Goal: Task Accomplishment & Management: Manage account settings

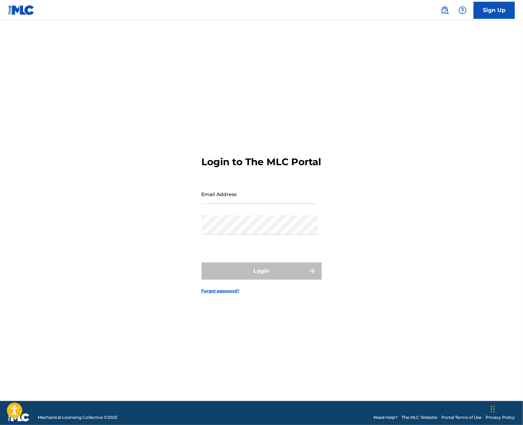
click at [259, 204] on input "Email Address" at bounding box center [260, 195] width 116 height 20
type input "[EMAIL_ADDRESS][DOMAIN_NAME]"
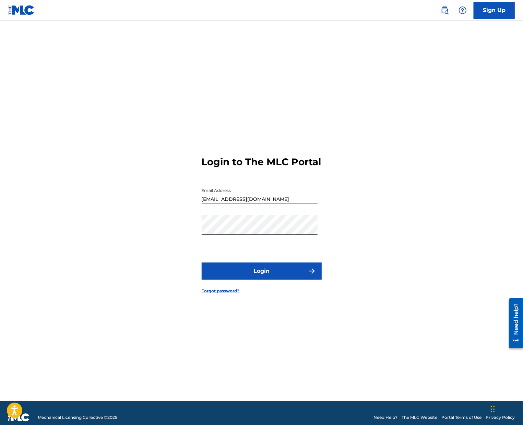
click at [268, 275] on button "Login" at bounding box center [262, 271] width 120 height 17
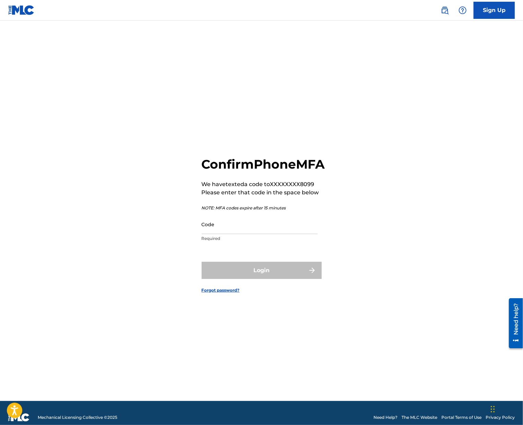
click at [241, 234] on input "Code" at bounding box center [260, 225] width 116 height 20
paste input "749515"
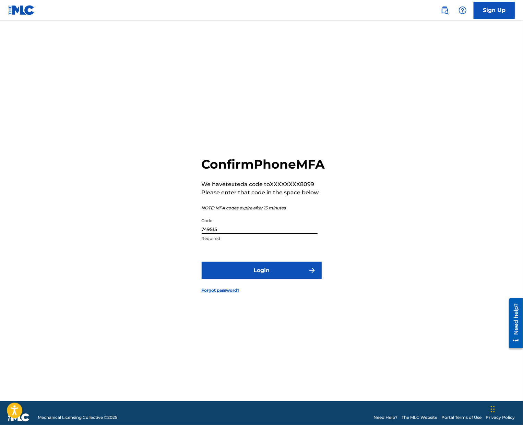
type input "749515"
click at [256, 278] on button "Login" at bounding box center [262, 270] width 120 height 17
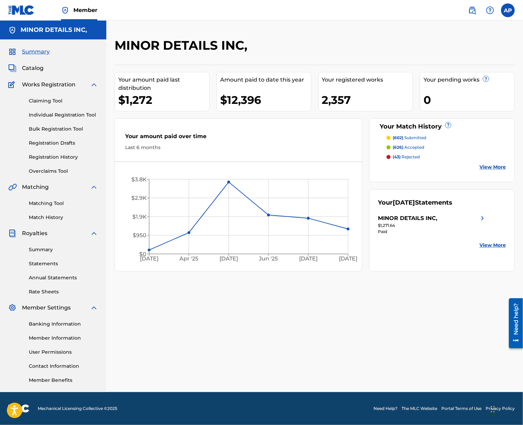
click at [67, 338] on link "Member Information" at bounding box center [63, 338] width 69 height 7
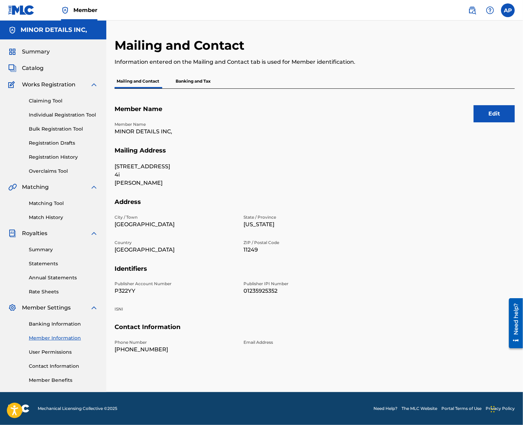
click at [496, 114] on button "Edit" at bounding box center [494, 113] width 41 height 17
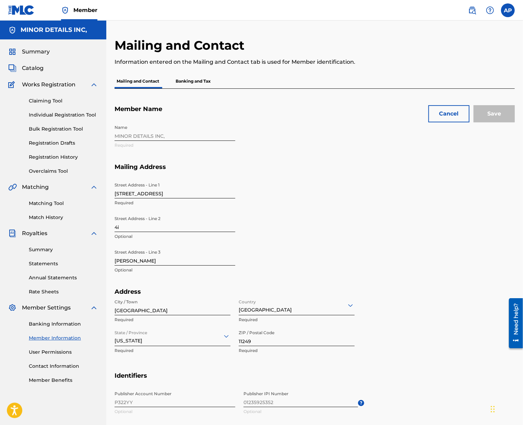
click at [445, 116] on button "Cancel" at bounding box center [448, 113] width 41 height 17
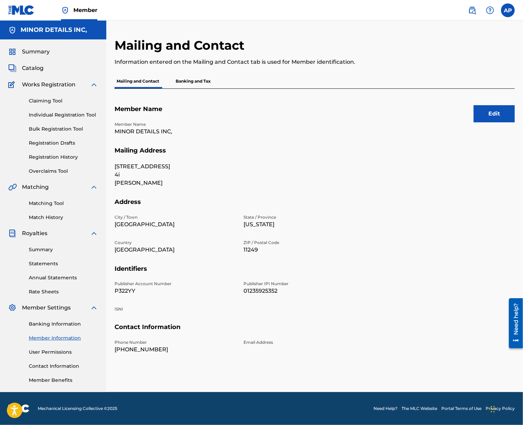
click at [489, 118] on button "Edit" at bounding box center [494, 113] width 41 height 17
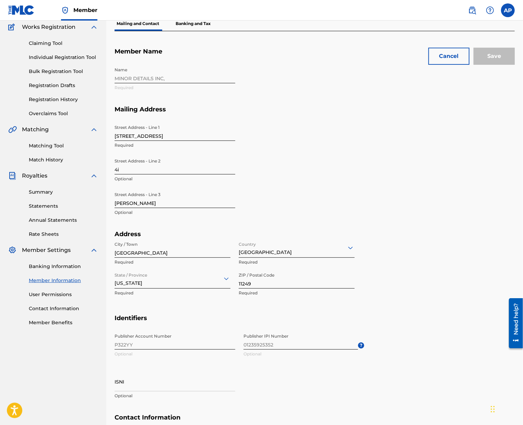
scroll to position [59, 0]
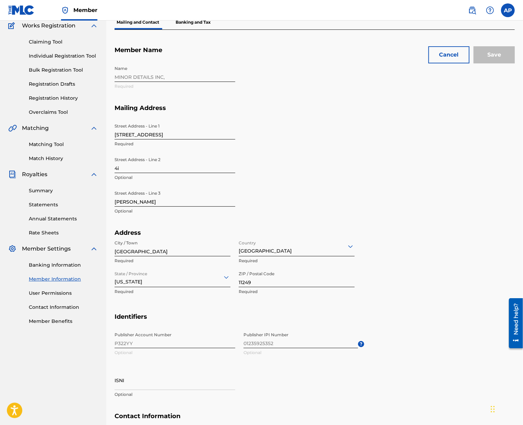
click at [171, 75] on div "Name MINOR DETAILS INC, Required" at bounding box center [240, 83] width 250 height 42
